Goal: Information Seeking & Learning: Learn about a topic

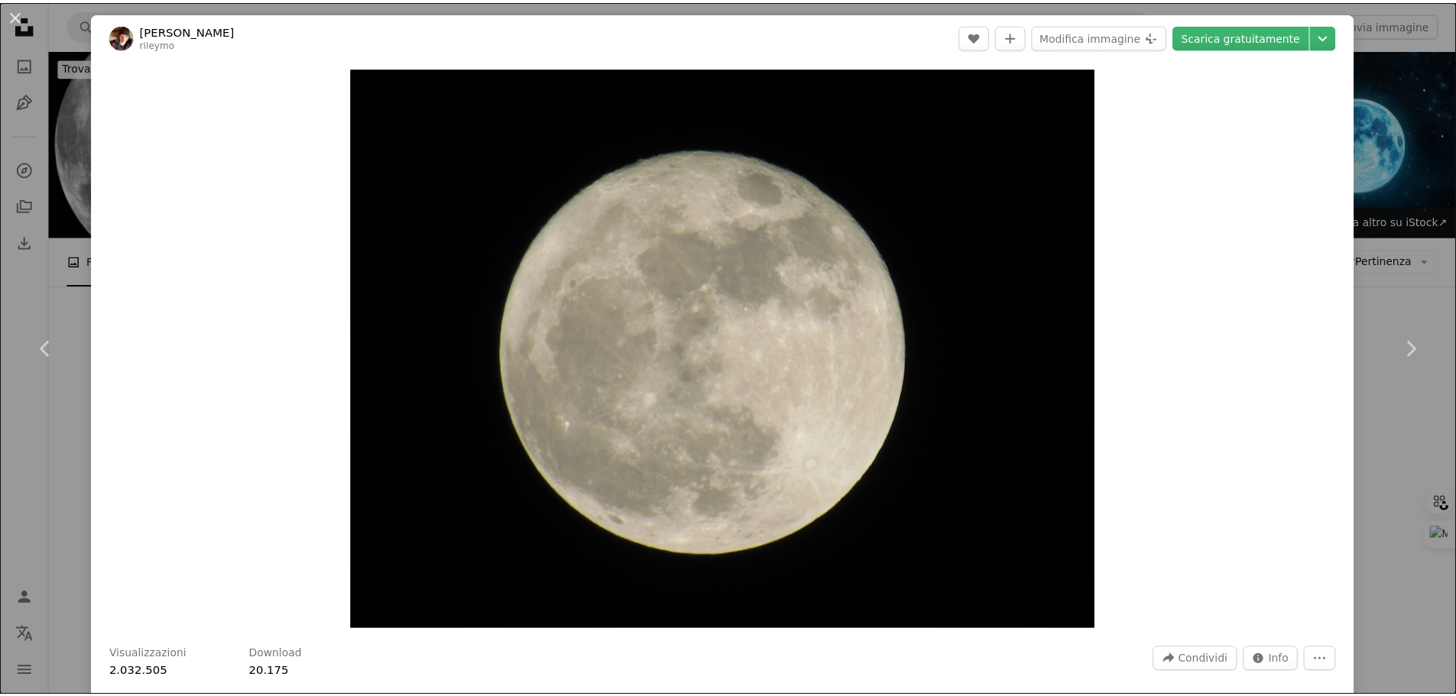
scroll to position [382, 0]
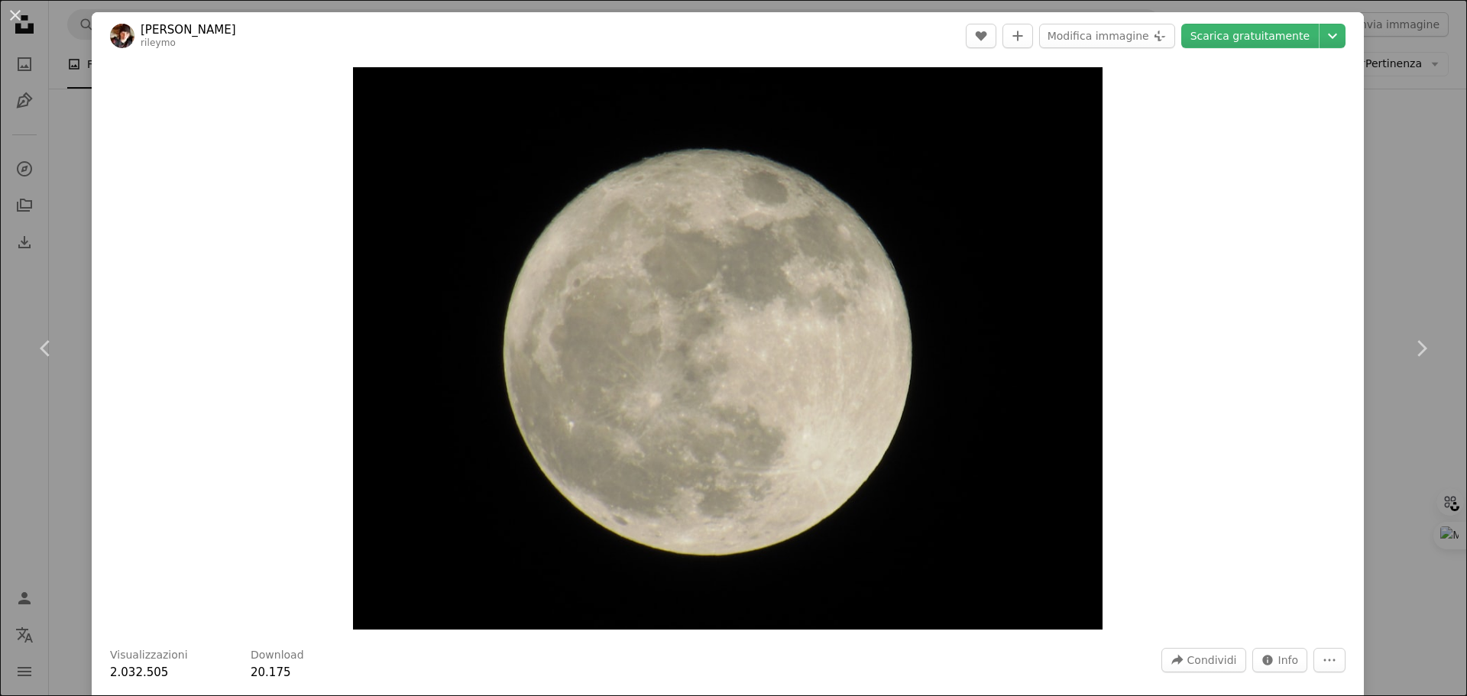
click at [1410, 124] on div "An X shape Chevron left Chevron right [PERSON_NAME] rileymo A heart A plus sign…" at bounding box center [733, 348] width 1467 height 696
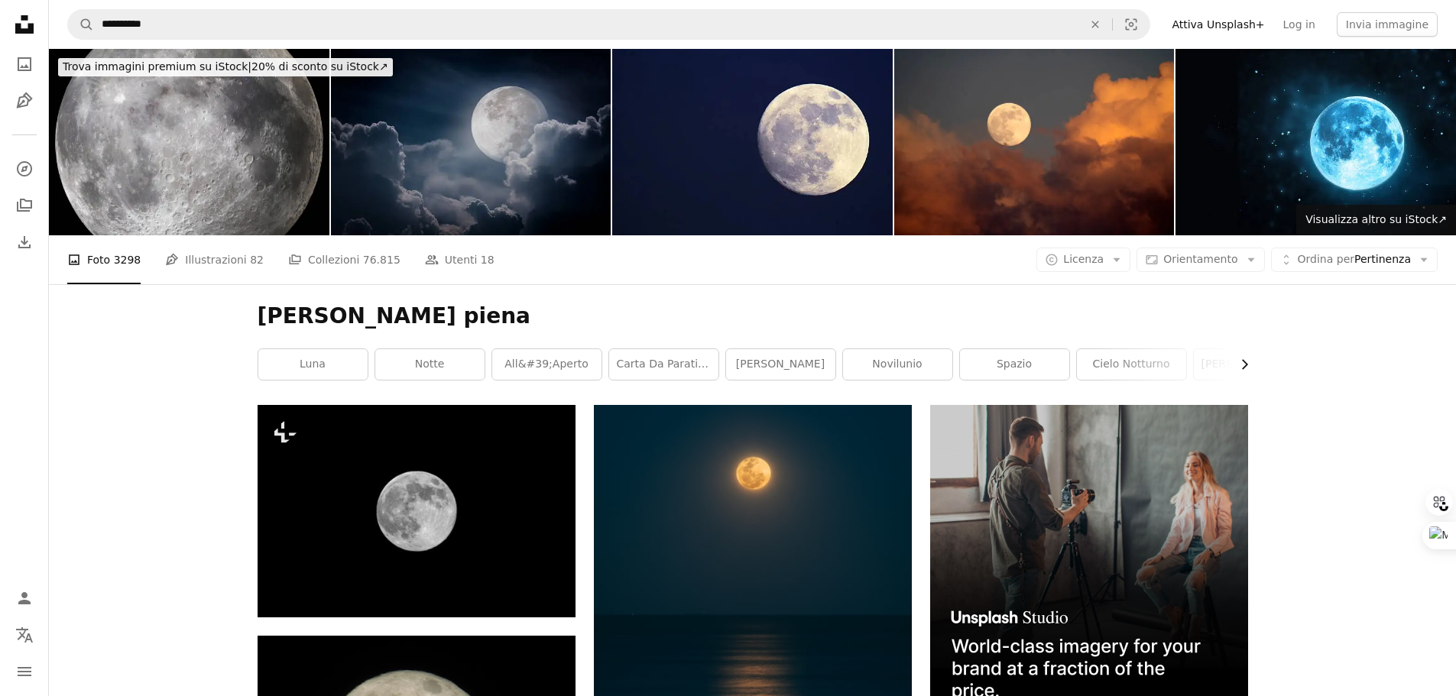
click at [1245, 362] on icon "Chevron right" at bounding box center [1244, 364] width 15 height 15
click at [1196, 362] on link "mezzaluna" at bounding box center [1192, 364] width 109 height 31
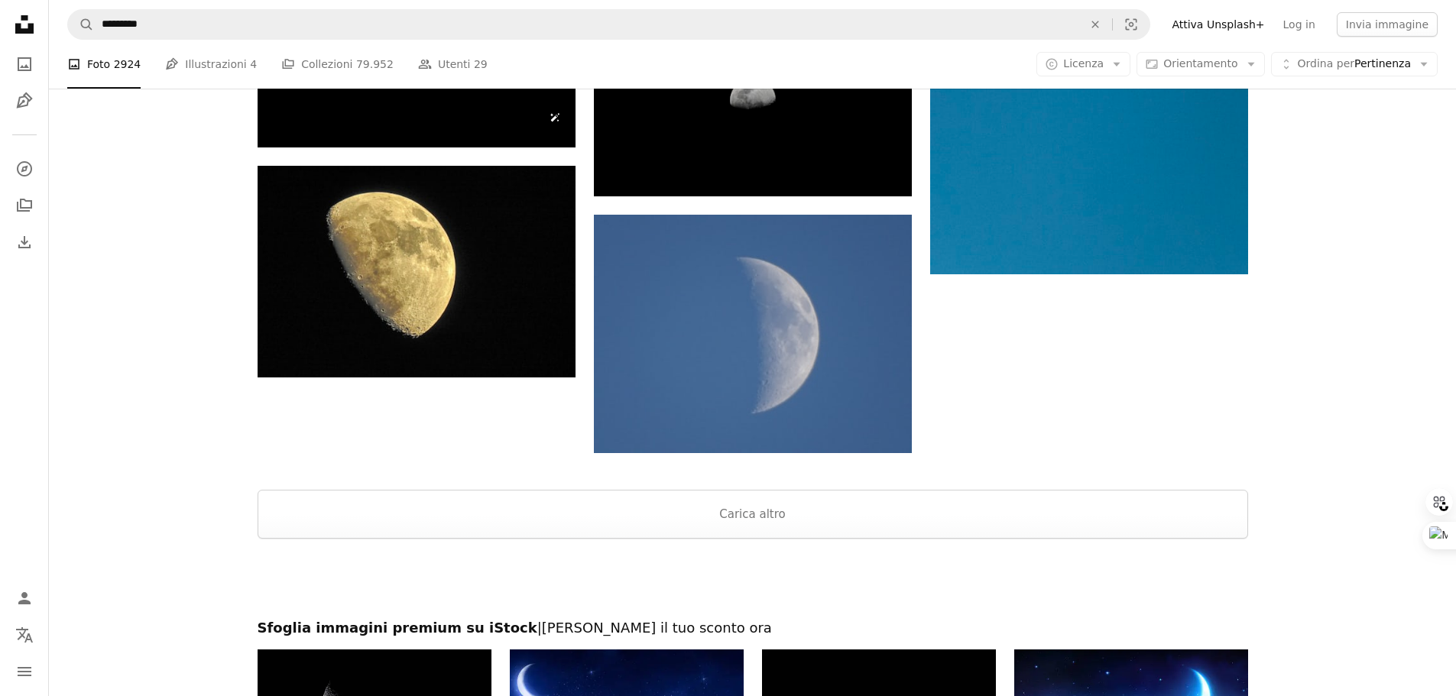
scroll to position [2751, 0]
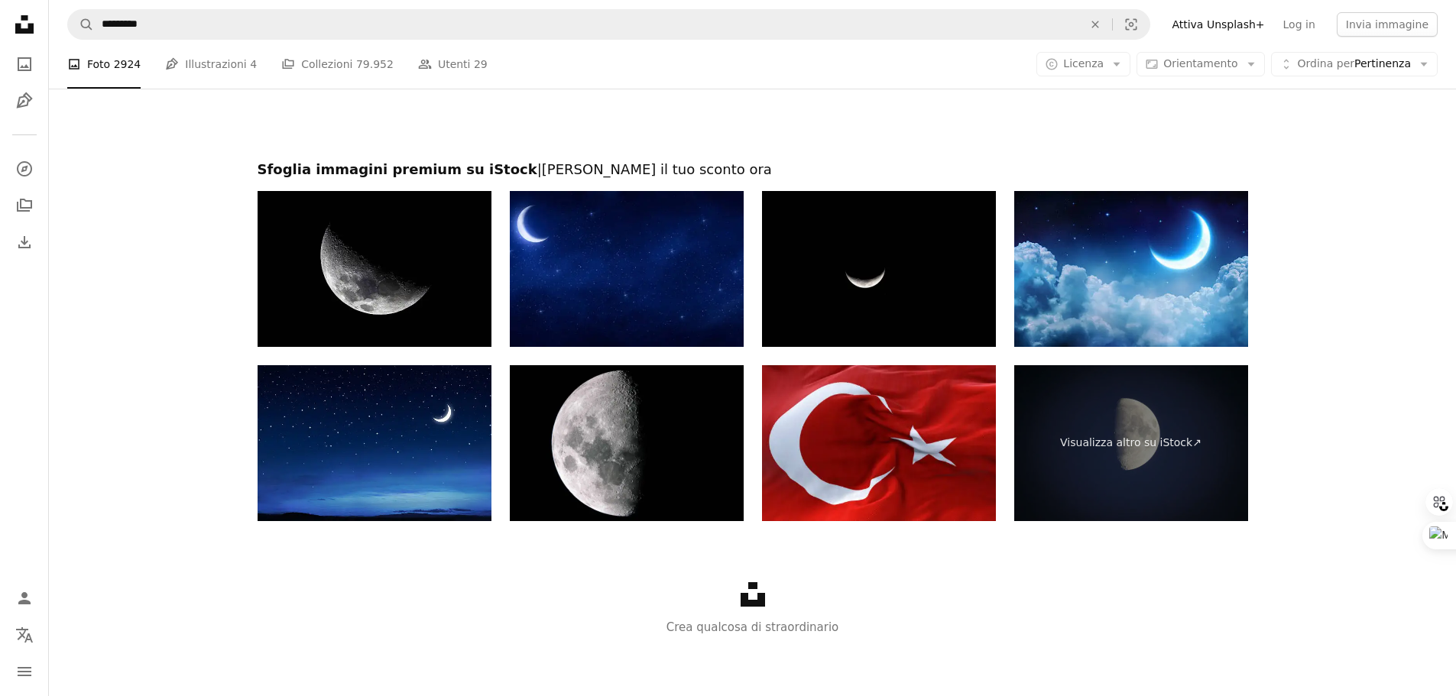
click at [754, 596] on icon "Unsplash logo" at bounding box center [753, 594] width 24 height 24
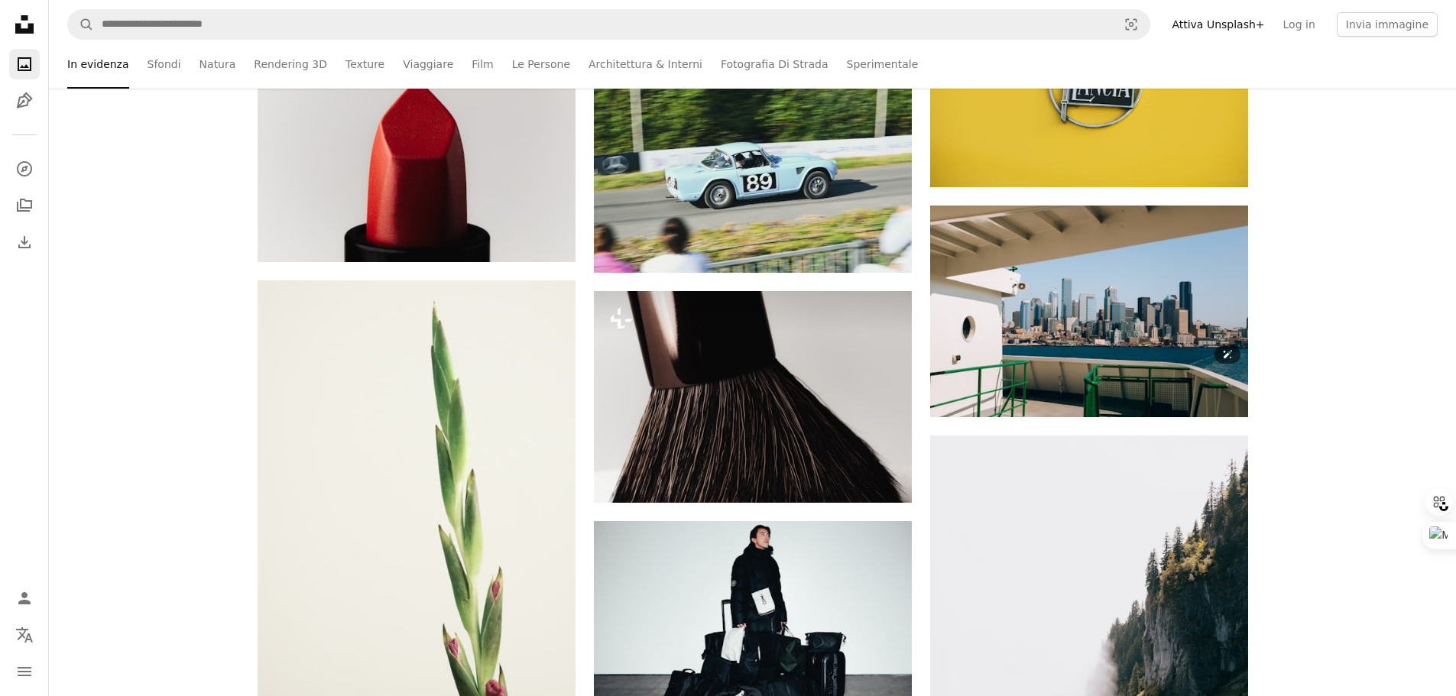
scroll to position [5656, 0]
